Goal: Share content

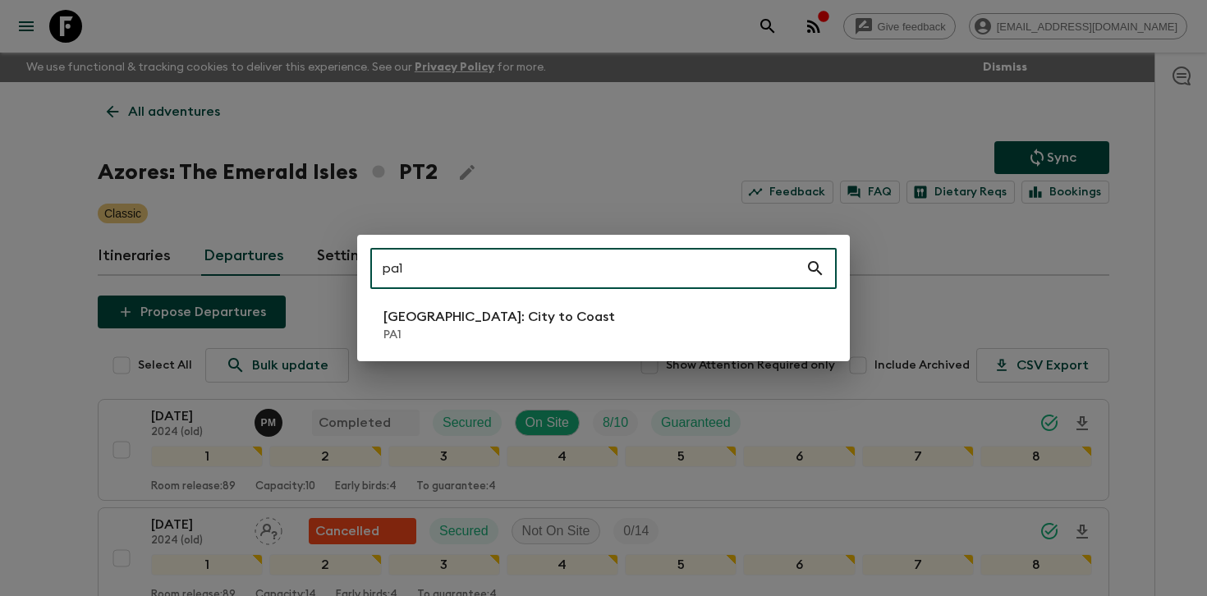
type input "pa1"
click at [508, 317] on p "[GEOGRAPHIC_DATA]: City to Coast" at bounding box center [499, 317] width 232 height 20
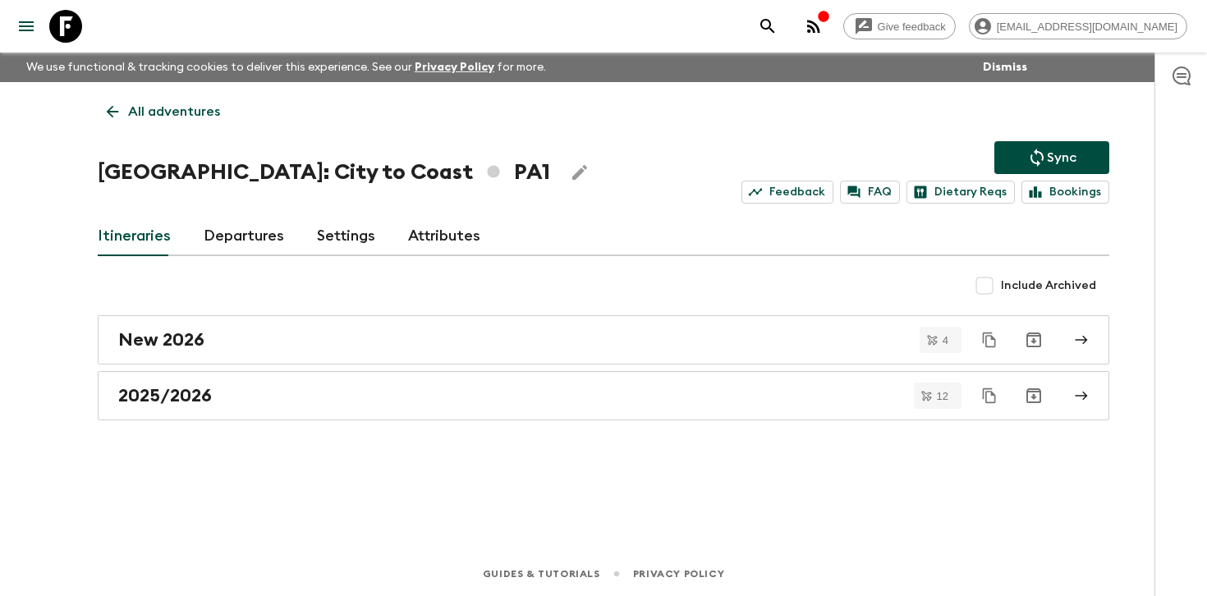
click at [257, 231] on link "Departures" at bounding box center [244, 236] width 80 height 39
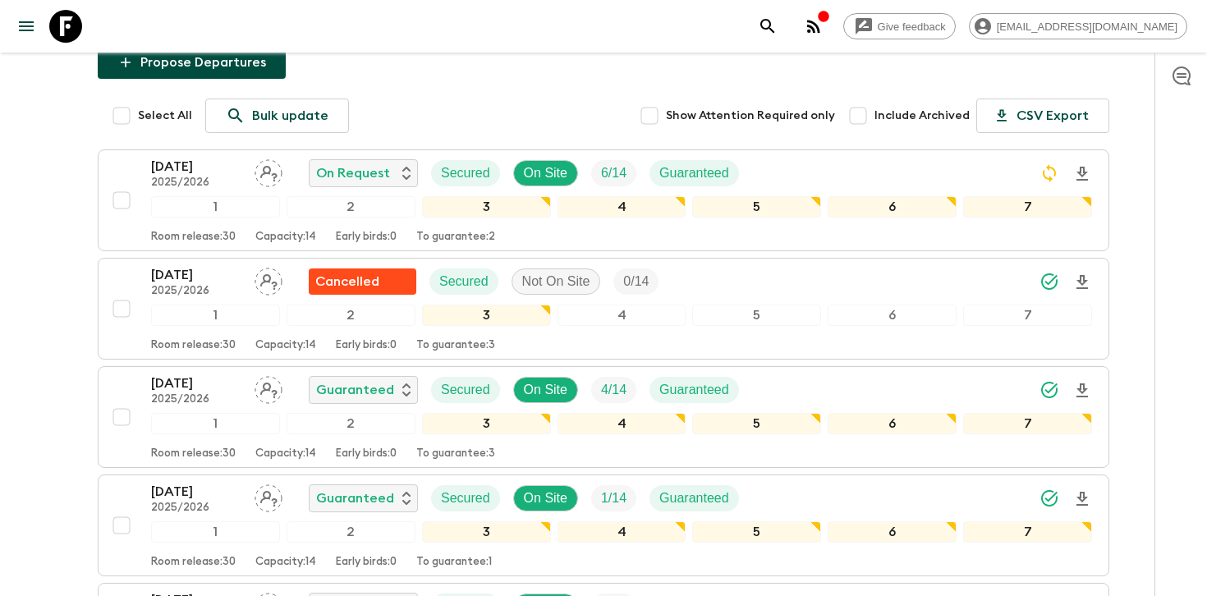
scroll to position [232, 0]
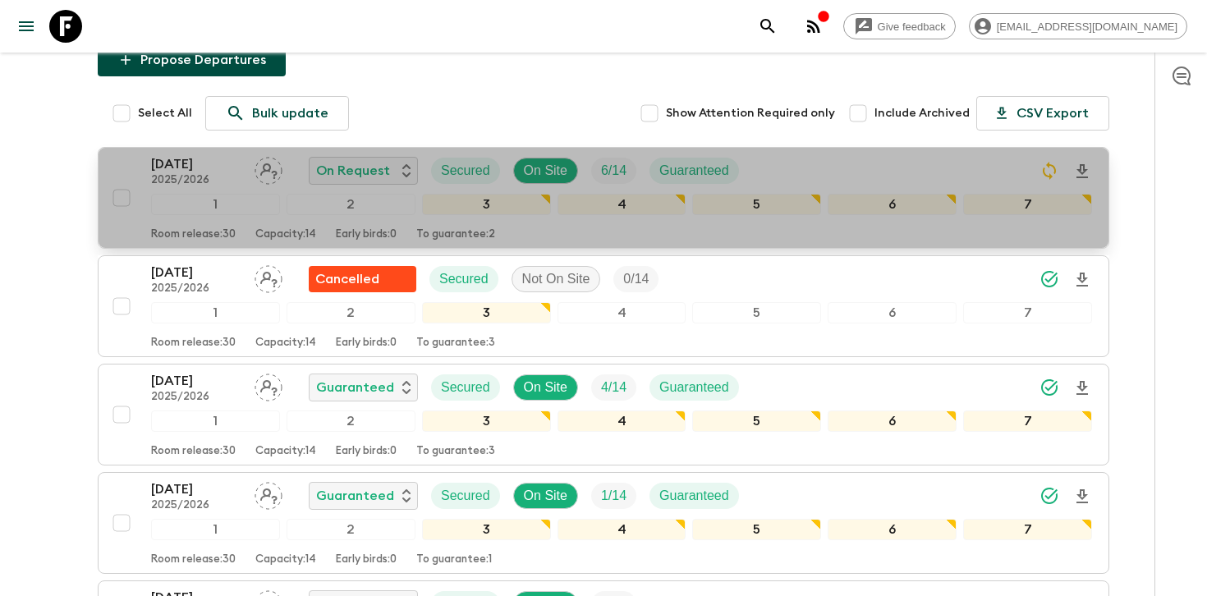
click at [843, 175] on div "[DATE] 2025/2026 On Request Secured On Site 6 / 14 Guaranteed" at bounding box center [621, 170] width 941 height 33
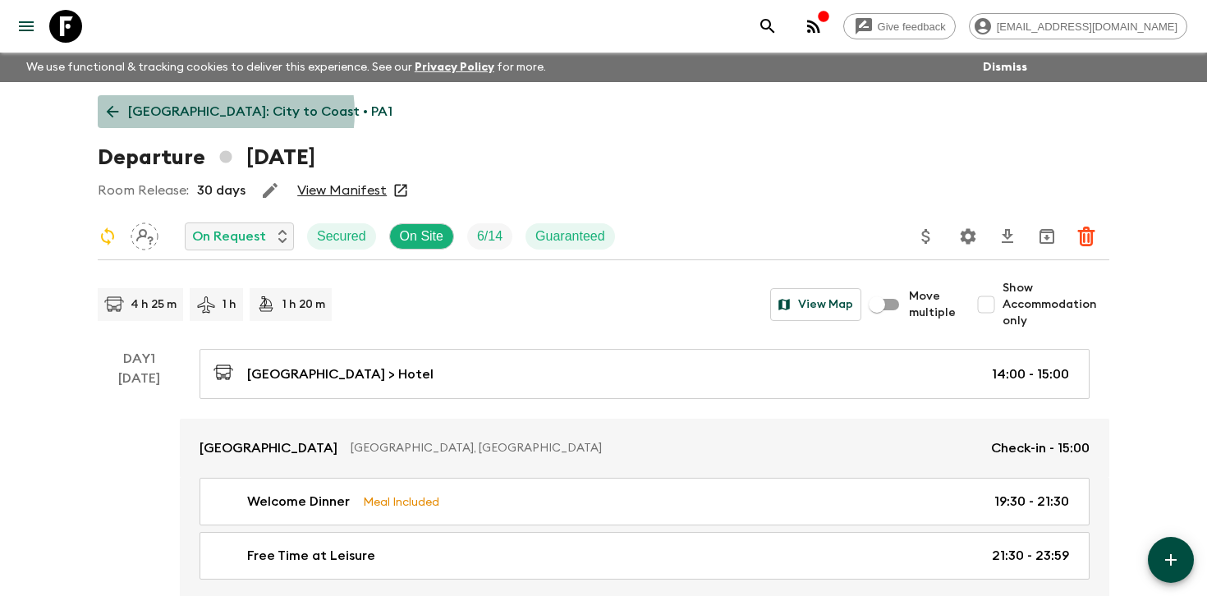
click at [225, 112] on p "[GEOGRAPHIC_DATA]: City to Coast • PA1" at bounding box center [260, 112] width 264 height 20
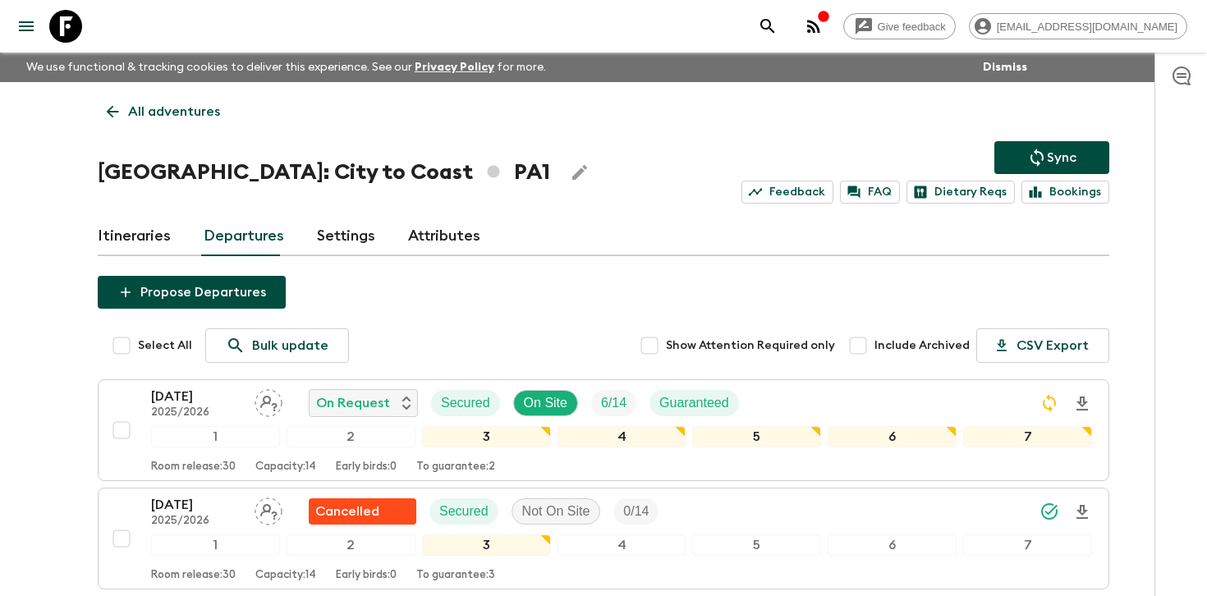
click at [142, 232] on link "Itineraries" at bounding box center [134, 236] width 73 height 39
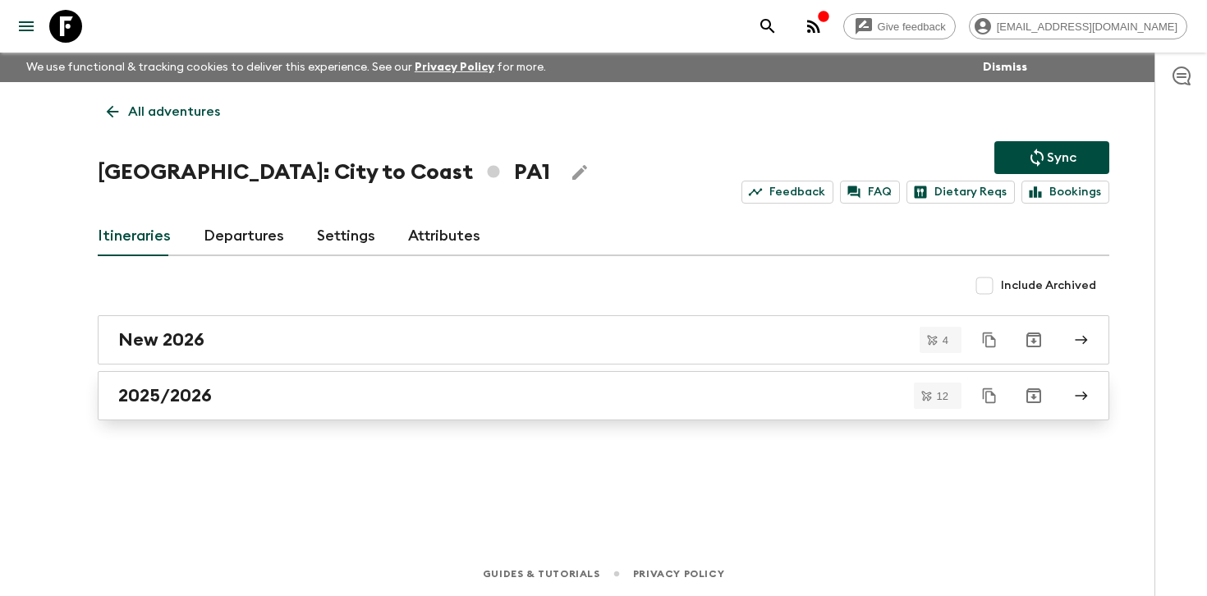
click at [440, 398] on div "2025/2026" at bounding box center [587, 395] width 939 height 21
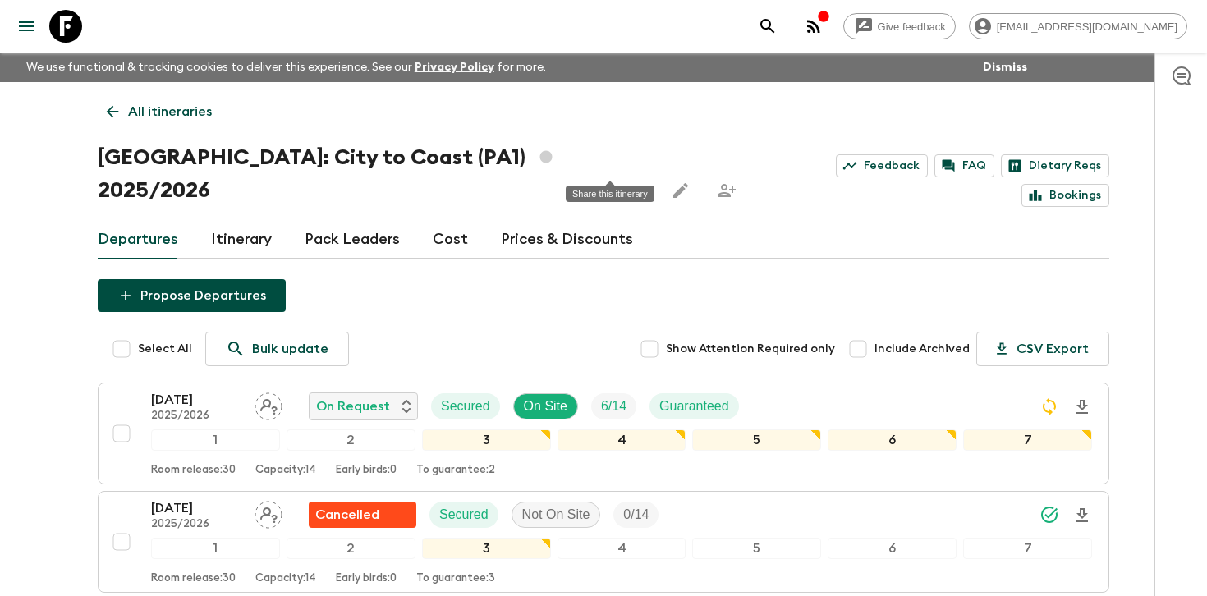
click at [717, 181] on icon "Share this itinerary" at bounding box center [727, 191] width 20 height 20
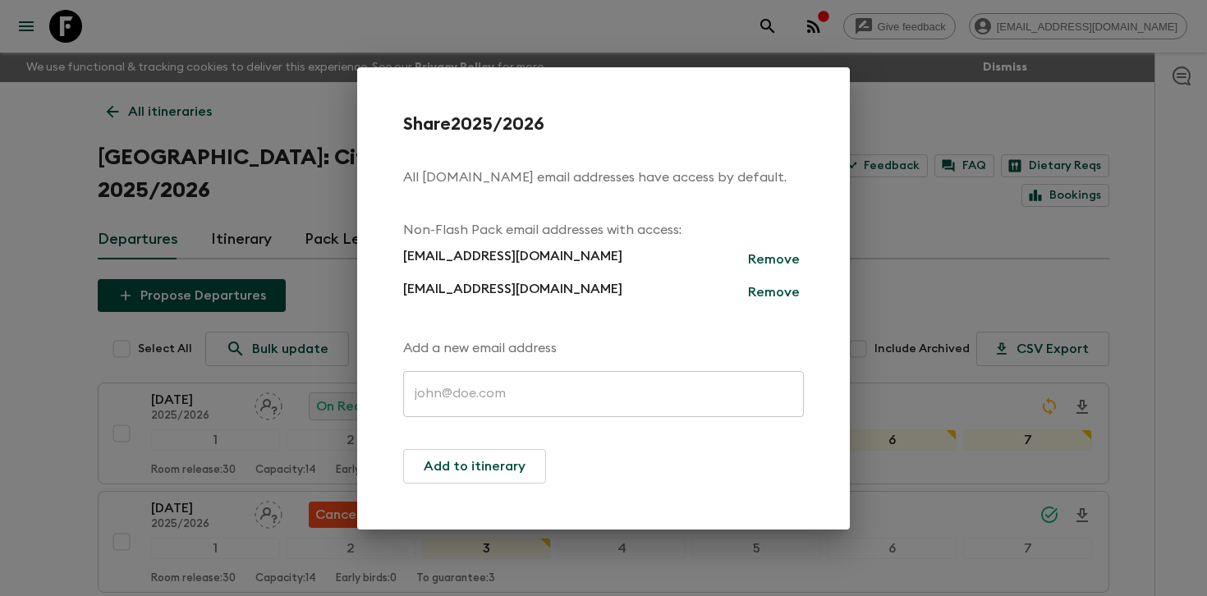
click at [906, 238] on div "Share 2025/2026 All [DOMAIN_NAME] email addresses have access by default. Non-F…" at bounding box center [603, 298] width 1207 height 596
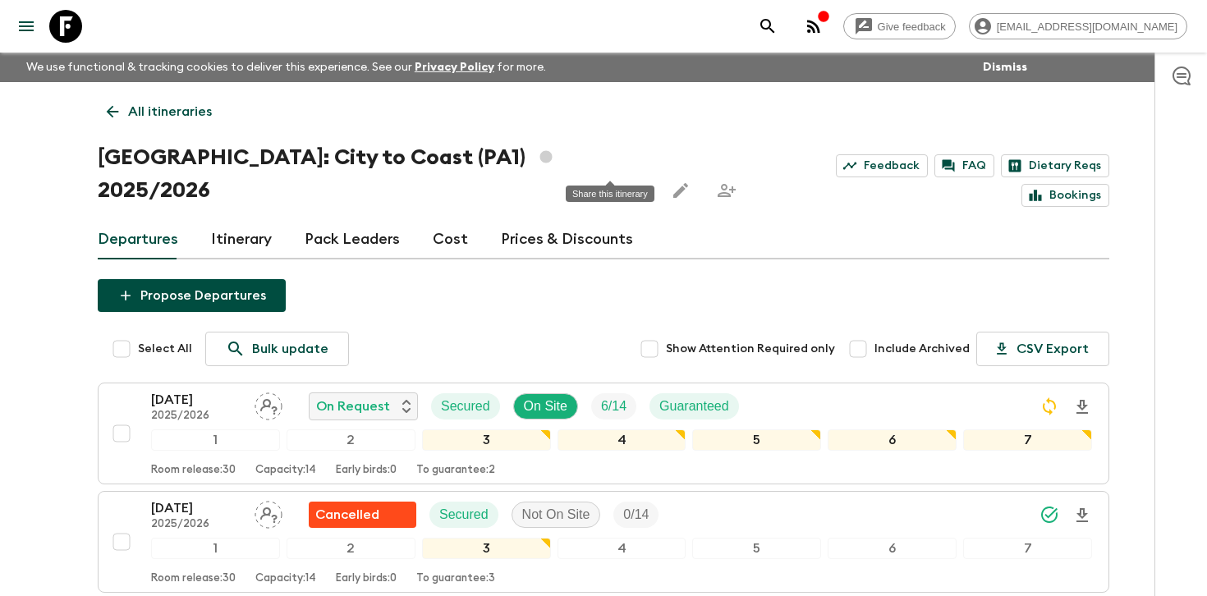
click at [710, 174] on button "Share this itinerary" at bounding box center [726, 190] width 33 height 33
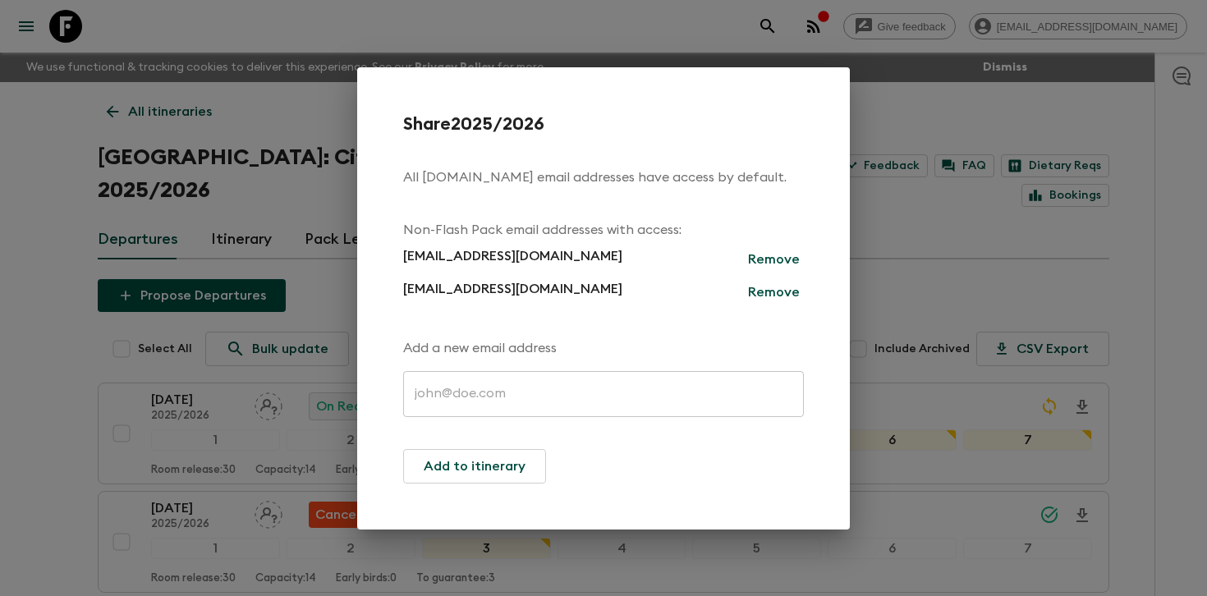
click at [483, 399] on input "text" at bounding box center [603, 394] width 401 height 46
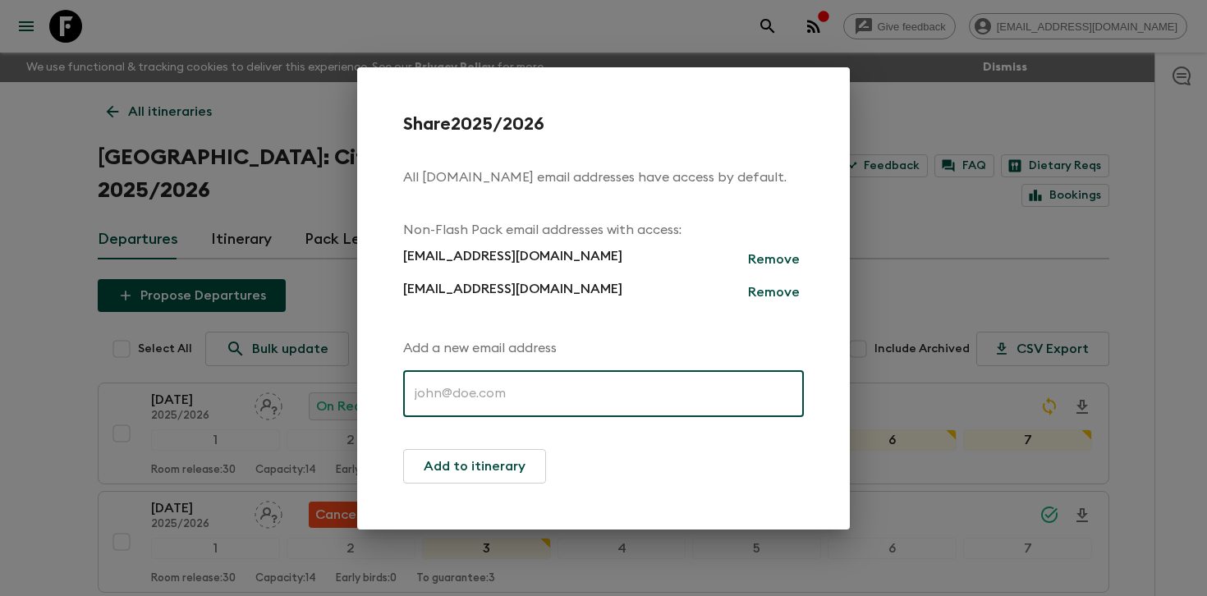
paste input "[EMAIL_ADDRESS][DOMAIN_NAME]"
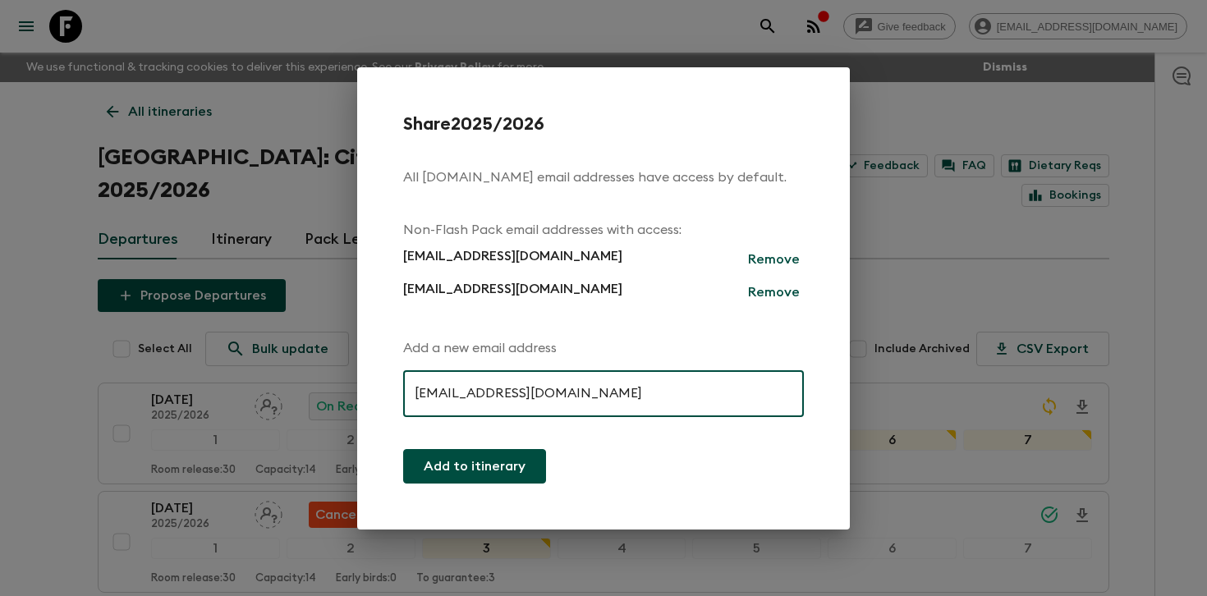
type input "[EMAIL_ADDRESS][DOMAIN_NAME]"
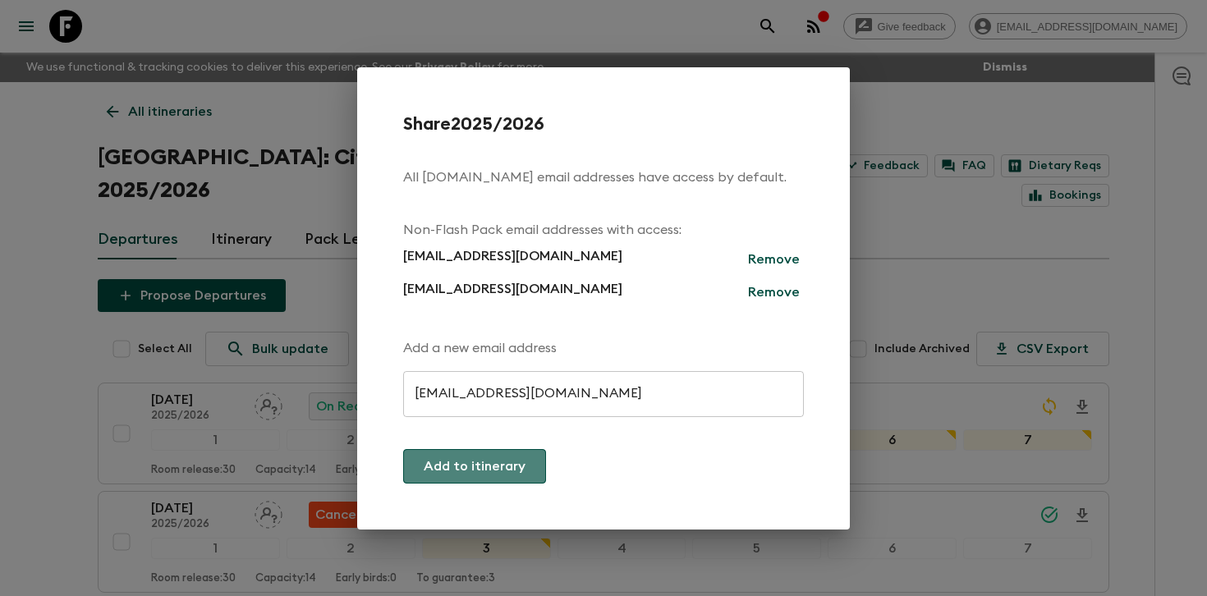
click at [504, 456] on button "Add to itinerary" at bounding box center [474, 466] width 143 height 34
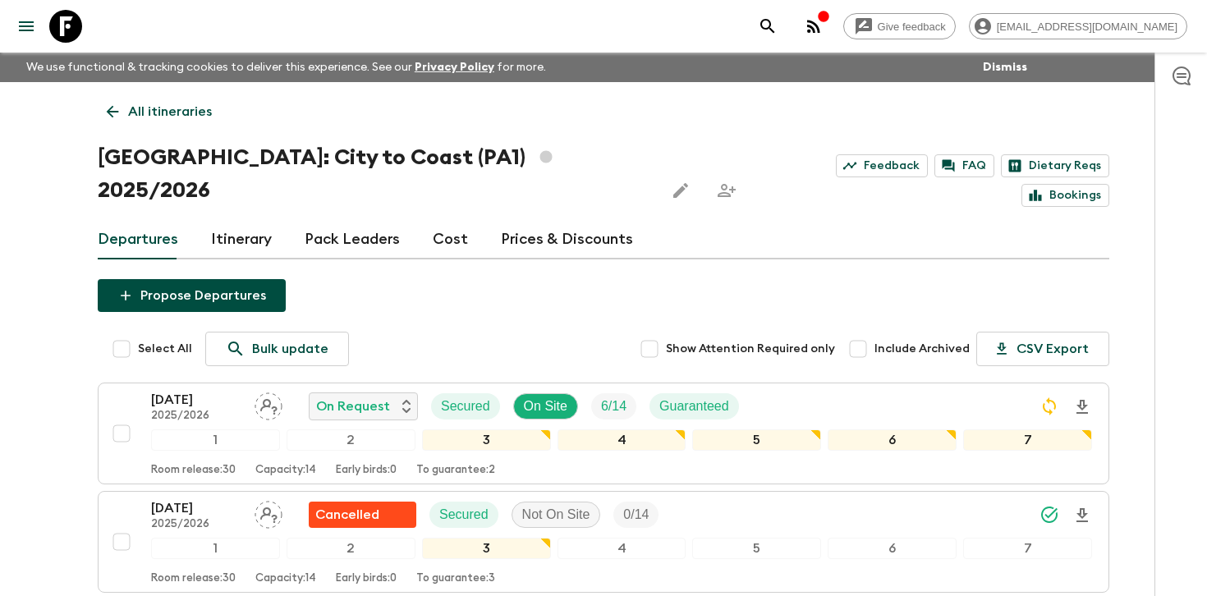
click at [184, 117] on p "All itineraries" at bounding box center [170, 112] width 84 height 20
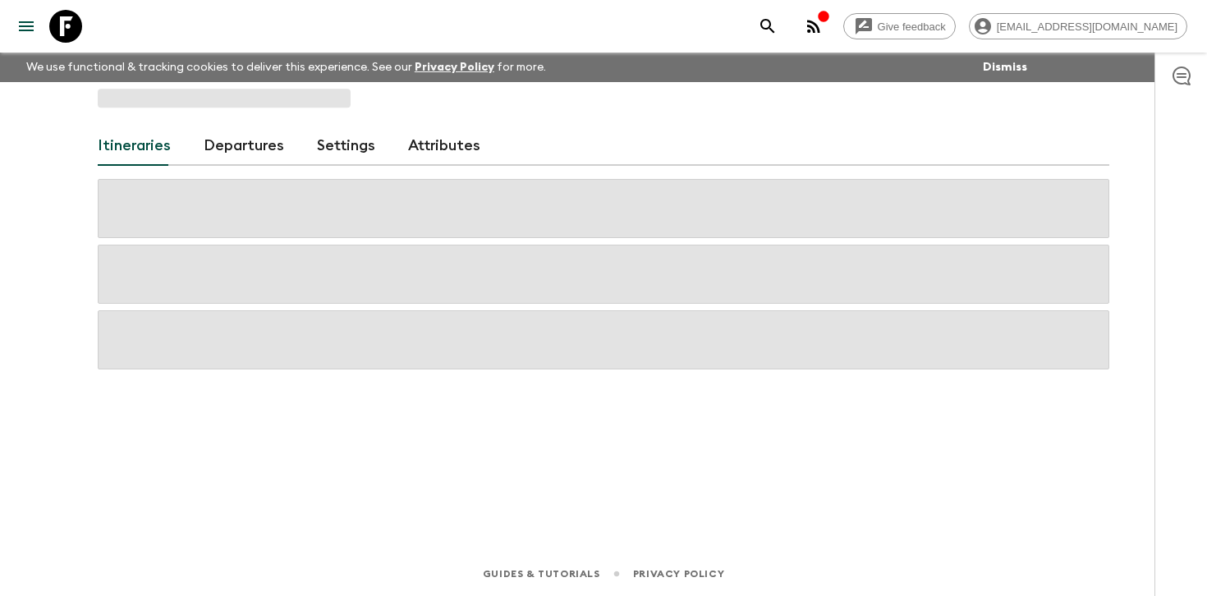
click at [257, 161] on link "Departures" at bounding box center [244, 145] width 80 height 39
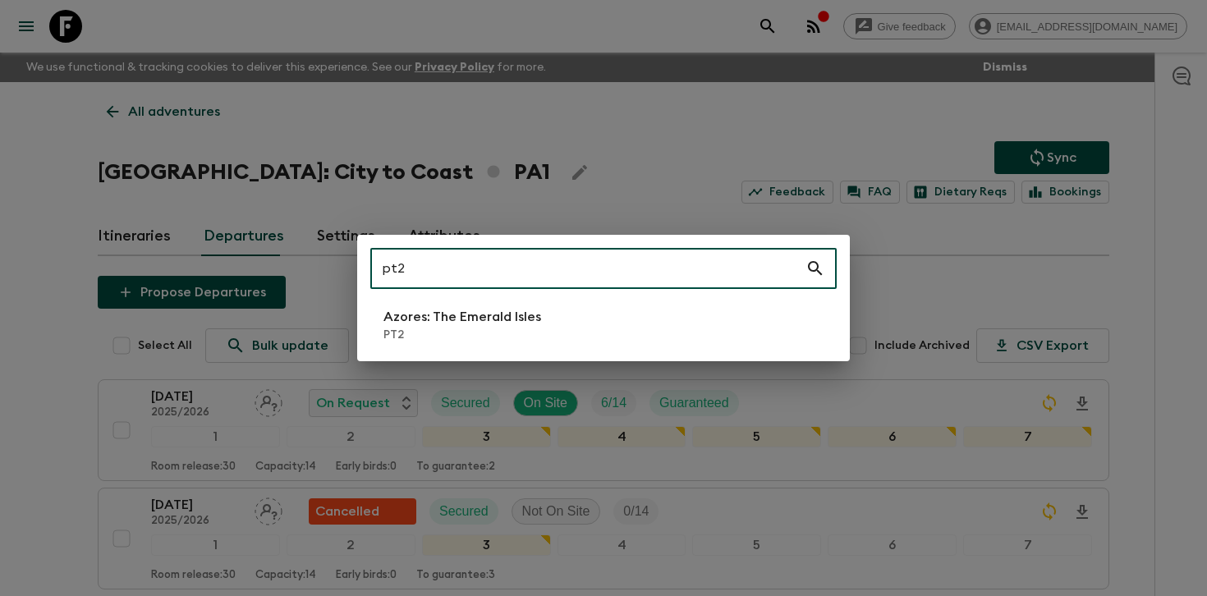
type input "pt2"
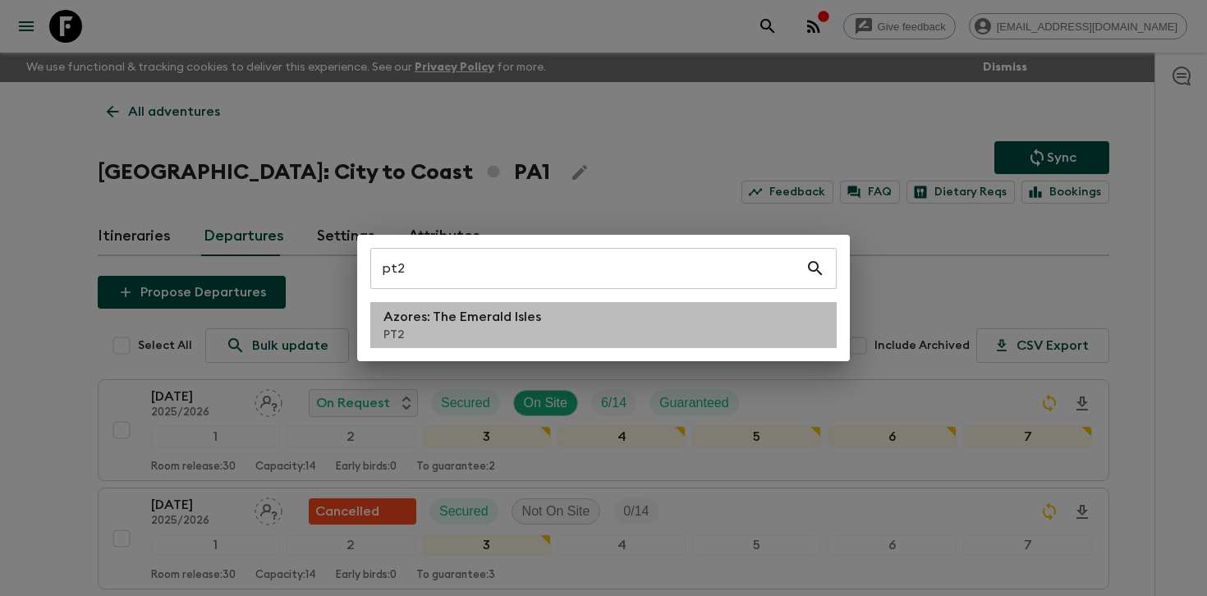
click at [411, 340] on p "PT2" at bounding box center [462, 335] width 158 height 16
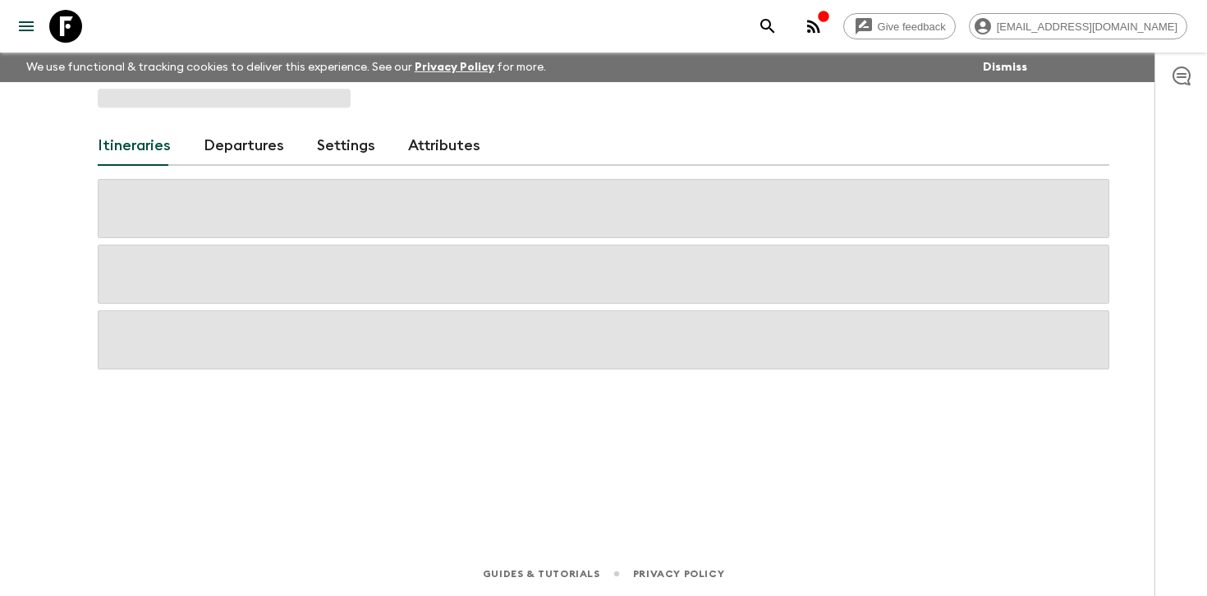
click at [214, 158] on link "Departures" at bounding box center [244, 145] width 80 height 39
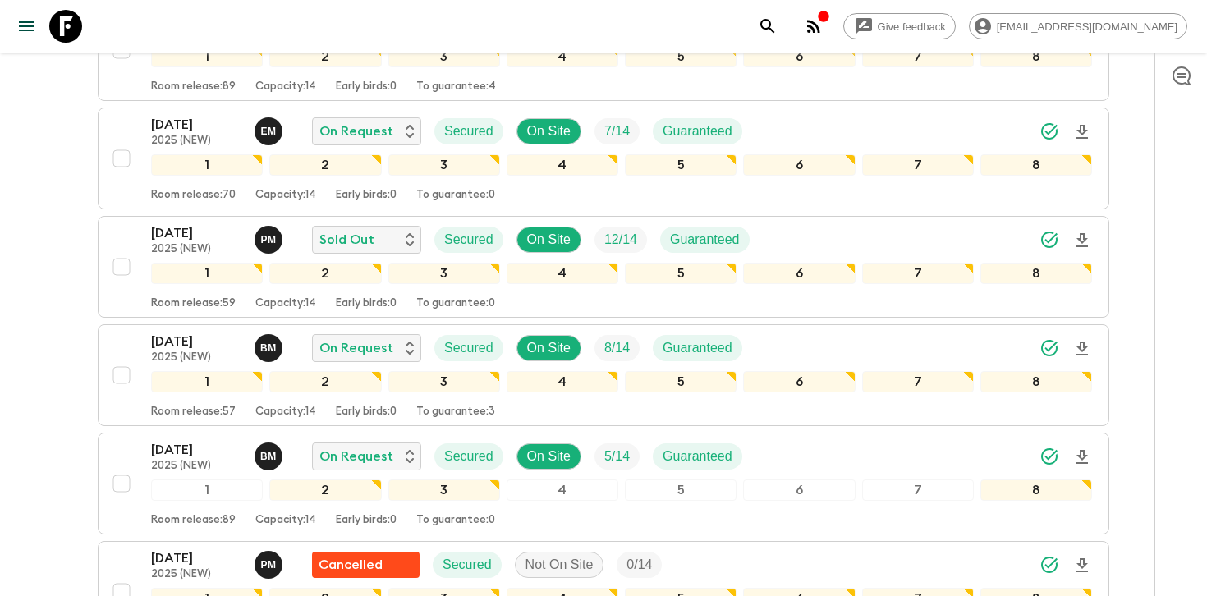
scroll to position [910, 0]
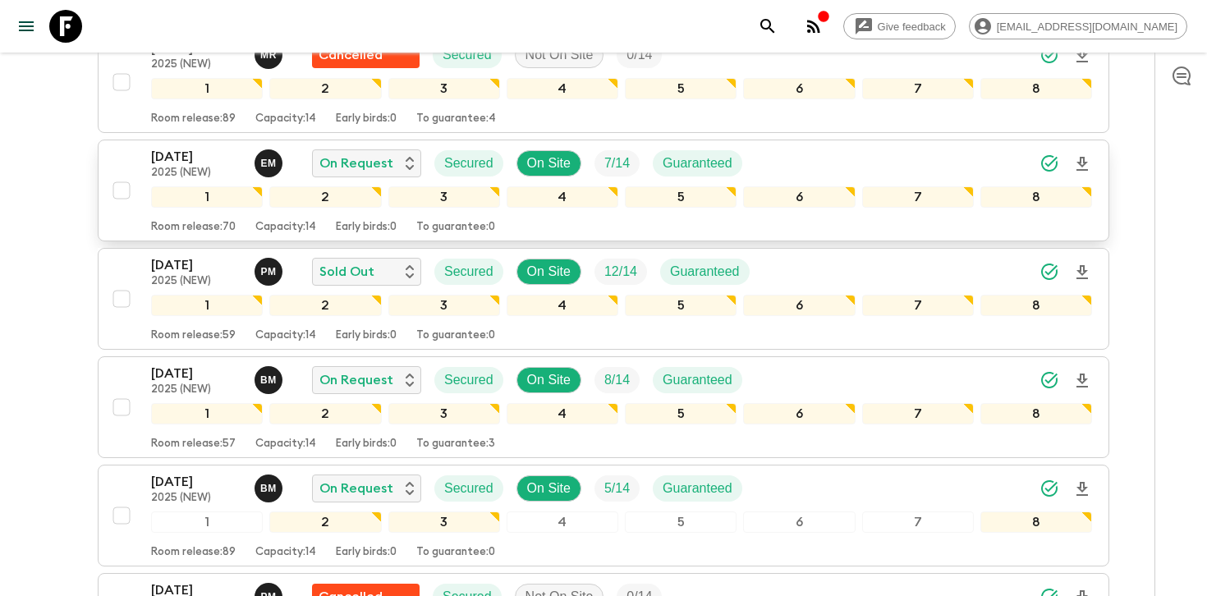
click at [1082, 160] on icon "Download Onboarding" at bounding box center [1082, 164] width 20 height 20
